Goal: Navigation & Orientation: Understand site structure

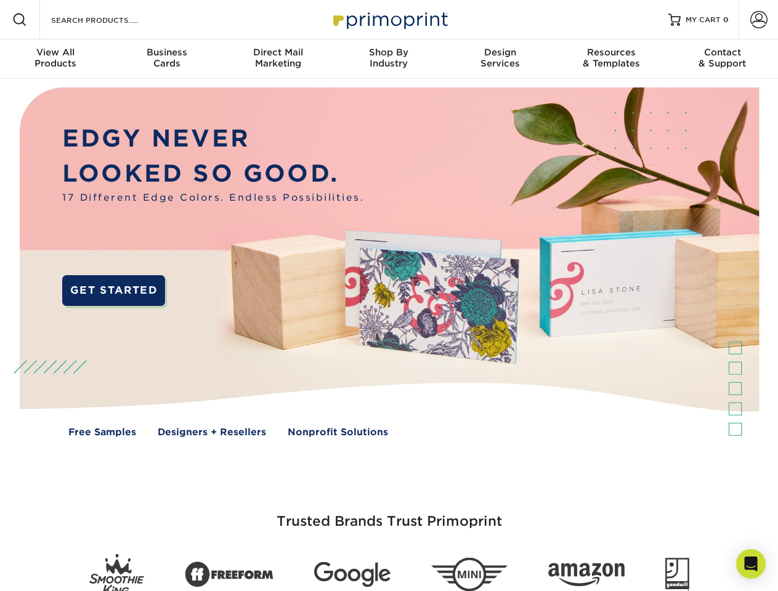
click at [389, 296] on img at bounding box center [389, 271] width 770 height 385
click at [20, 20] on span at bounding box center [19, 19] width 15 height 15
click at [758, 20] on span at bounding box center [758, 19] width 17 height 17
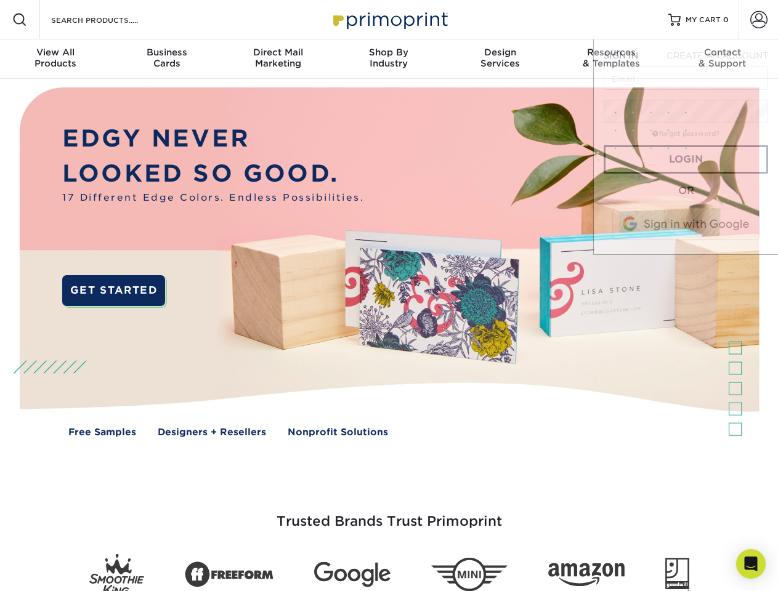
click at [55, 59] on div "View All Products" at bounding box center [55, 58] width 111 height 22
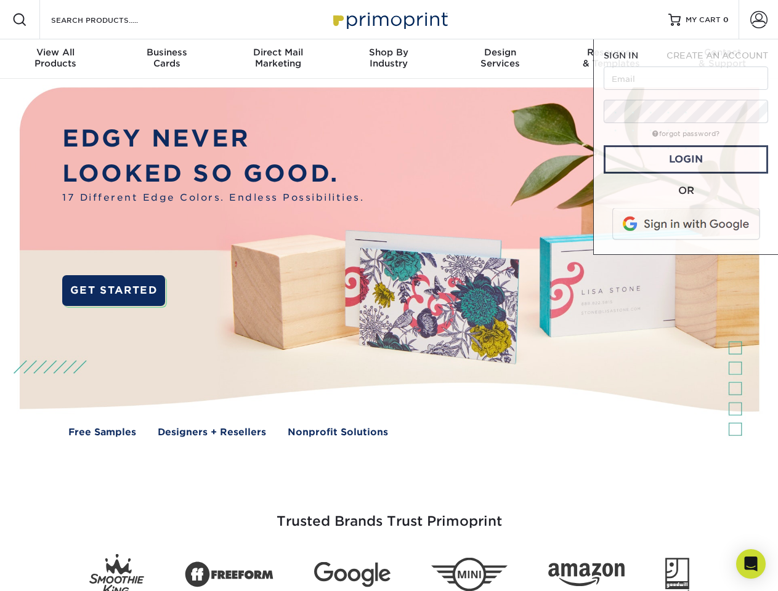
click at [166, 59] on div "Business Cards" at bounding box center [166, 58] width 111 height 22
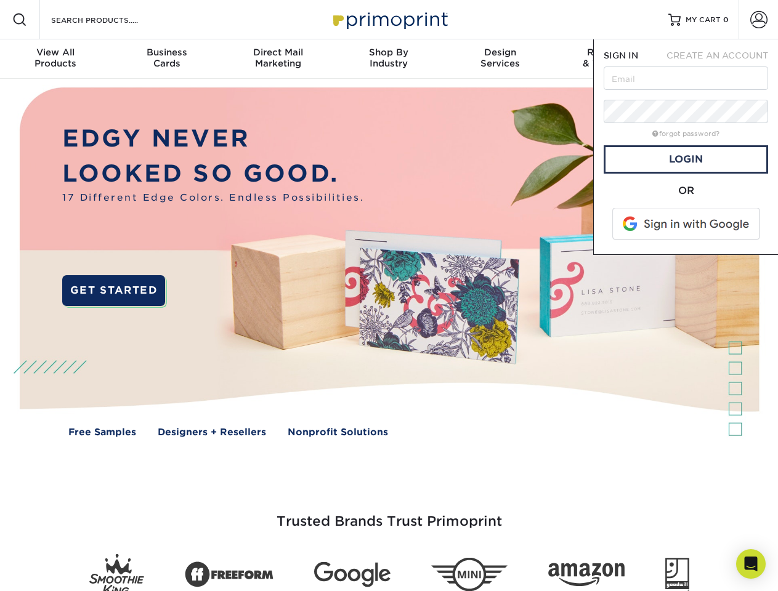
click at [278, 59] on div "Direct Mail Marketing" at bounding box center [277, 58] width 111 height 22
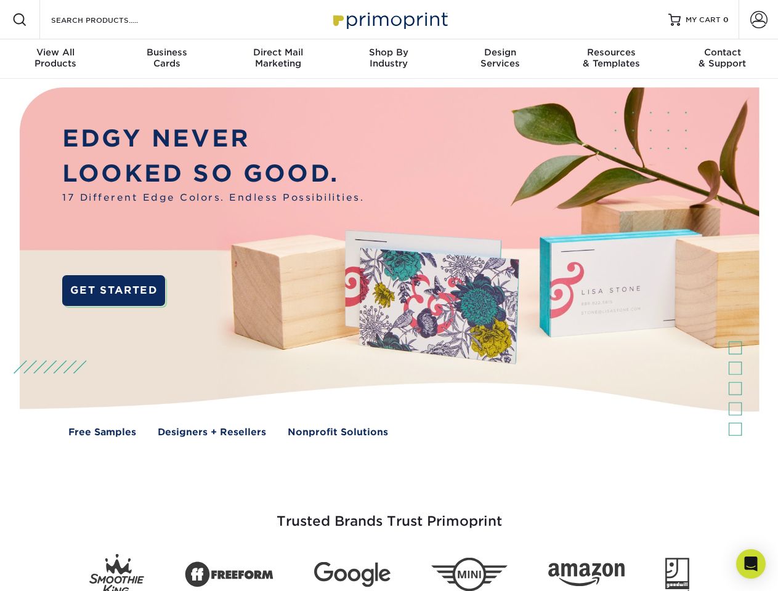
click at [389, 59] on div "Shop By Industry" at bounding box center [388, 58] width 111 height 22
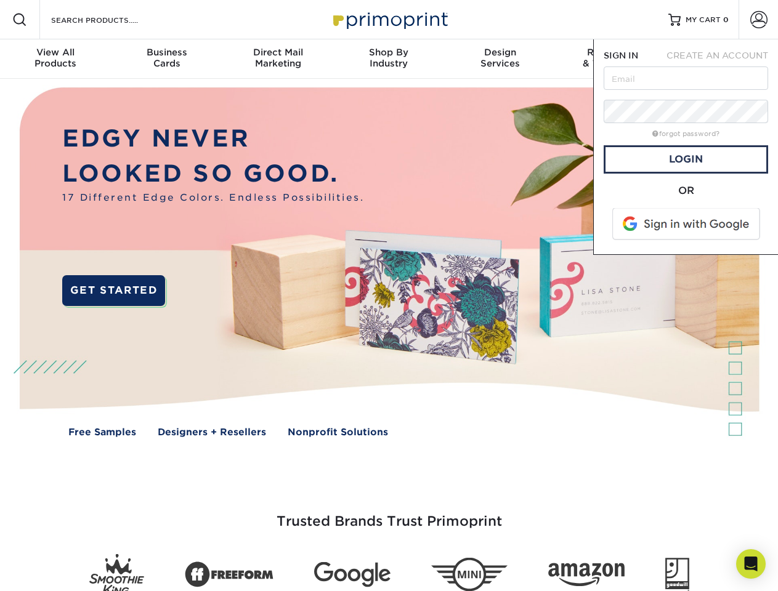
click at [500, 59] on div "Design Services" at bounding box center [500, 58] width 111 height 22
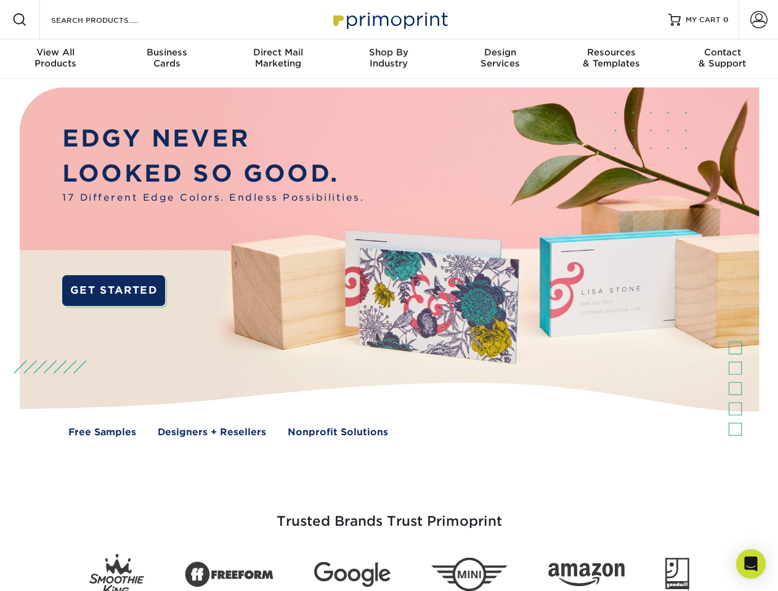
click at [611, 59] on span "SIGN IN" at bounding box center [621, 56] width 35 height 10
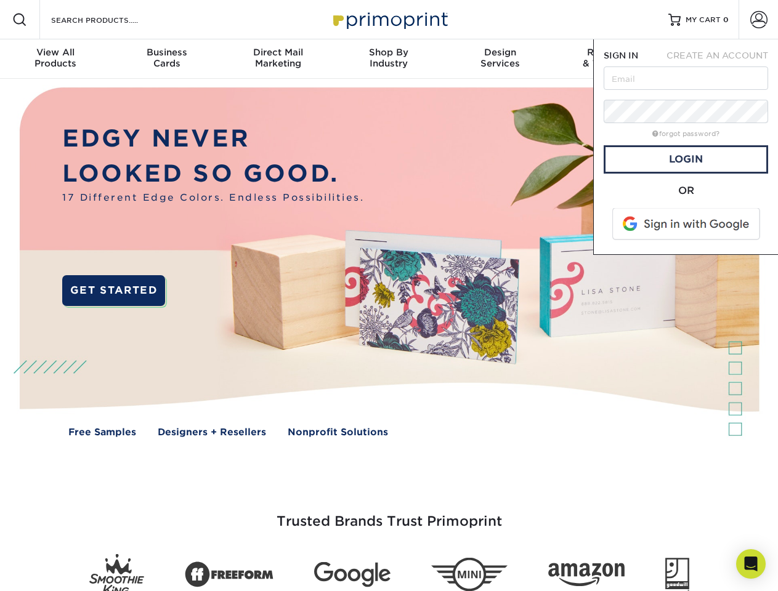
click at [723, 59] on div "Contact & Support" at bounding box center [722, 58] width 111 height 22
